Goal: Information Seeking & Learning: Learn about a topic

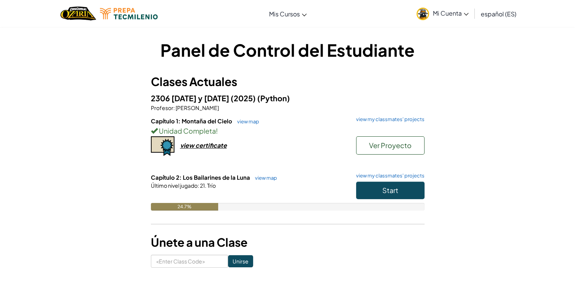
click at [572, 109] on div "Panel de Control del Estudiante Clases Actuales 2306 [DATE] y [DATE] (2025) (Py…" at bounding box center [287, 153] width 575 height 252
click at [404, 189] on button "Start" at bounding box center [390, 189] width 68 height 17
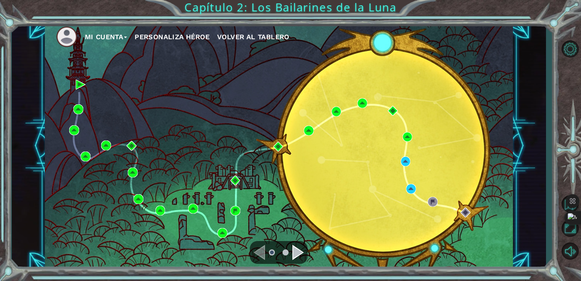
click at [299, 255] on div "Navigate to the next page" at bounding box center [297, 251] width 11 height 15
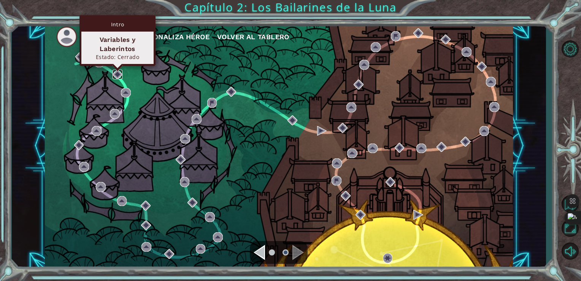
click at [119, 71] on img at bounding box center [118, 75] width 10 height 10
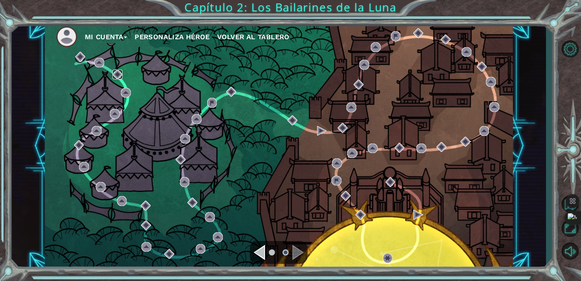
drag, startPoint x: 120, startPoint y: 78, endPoint x: 117, endPoint y: 75, distance: 4.6
click at [119, 77] on img at bounding box center [118, 75] width 10 height 10
click at [117, 75] on img at bounding box center [118, 75] width 10 height 10
click at [266, 248] on ul at bounding box center [278, 251] width 27 height 15
click at [262, 254] on div "Navigate to the previous page" at bounding box center [259, 251] width 11 height 15
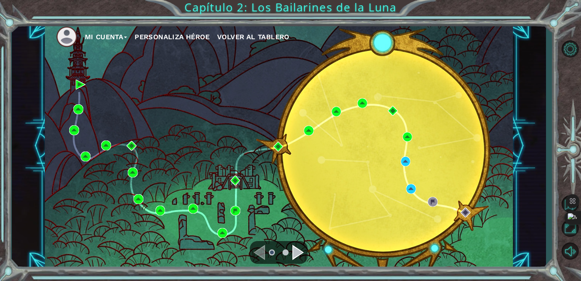
click at [405, 191] on div "Mi Cuenta Personaliza Héroe Volver al Tablero" at bounding box center [279, 145] width 468 height 247
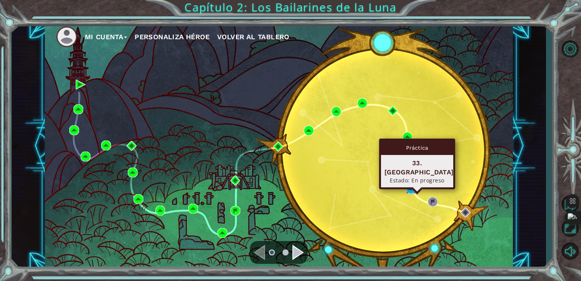
click at [411, 186] on img at bounding box center [411, 189] width 10 height 10
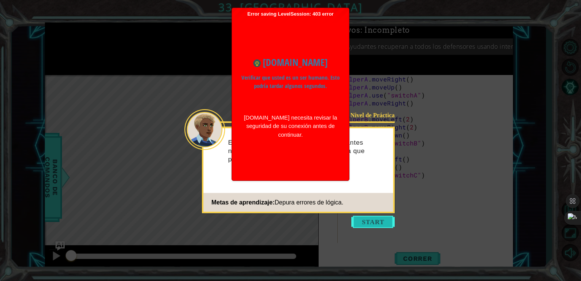
click at [373, 224] on button "Start" at bounding box center [372, 222] width 43 height 12
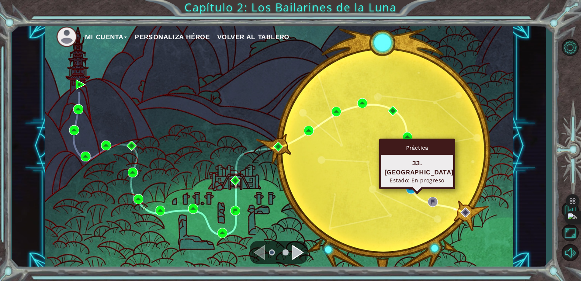
click at [411, 183] on div "Práctica 33. Trío Estado: En progreso" at bounding box center [417, 163] width 76 height 51
click at [408, 186] on img at bounding box center [411, 189] width 10 height 10
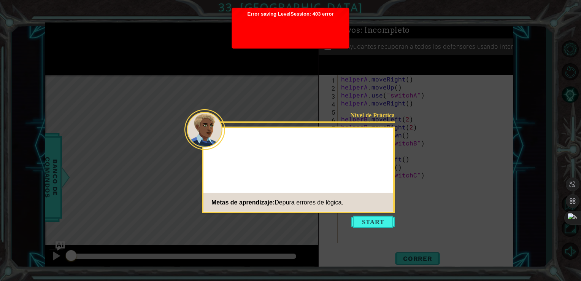
click at [389, 161] on div "Nivel de Práctica Metas de aprendizaje: Depura errores de lógica." at bounding box center [298, 170] width 193 height 86
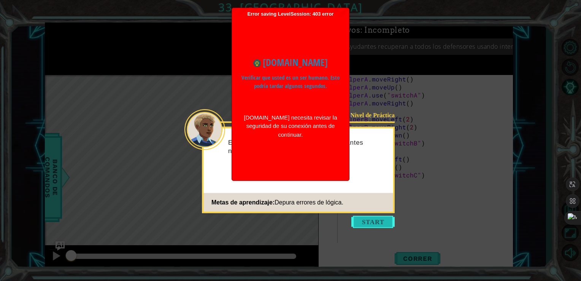
click at [372, 222] on button "Start" at bounding box center [372, 222] width 43 height 12
